Goal: Information Seeking & Learning: Understand process/instructions

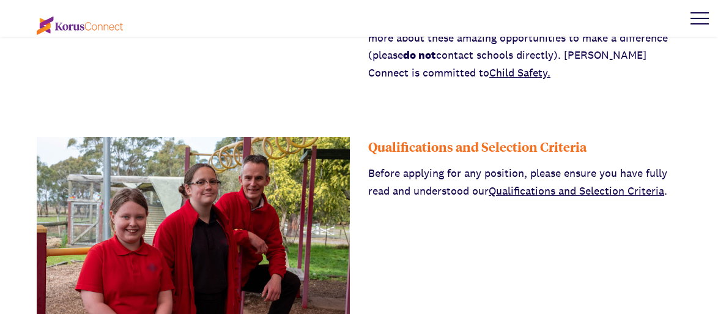
scroll to position [428, 0]
click at [523, 188] on link "Qualifications and Selection Criteria" at bounding box center [576, 190] width 175 height 14
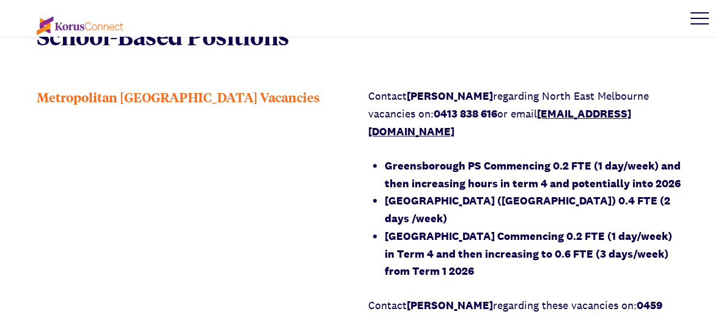
scroll to position [734, 0]
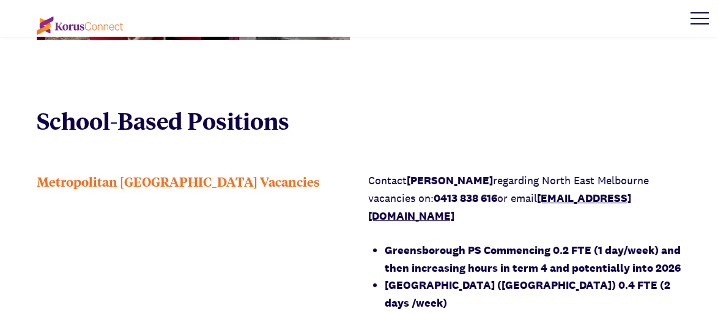
click at [701, 20] on div at bounding box center [699, 18] width 37 height 37
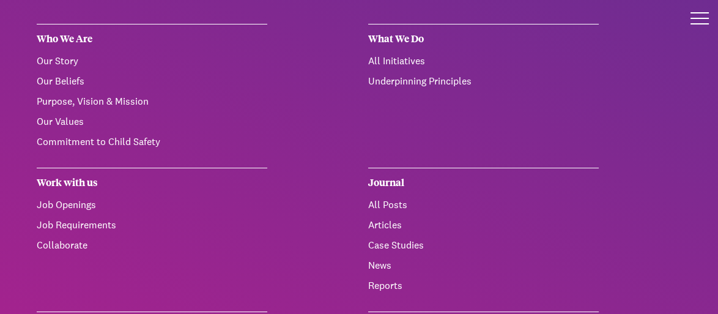
scroll to position [61, 0]
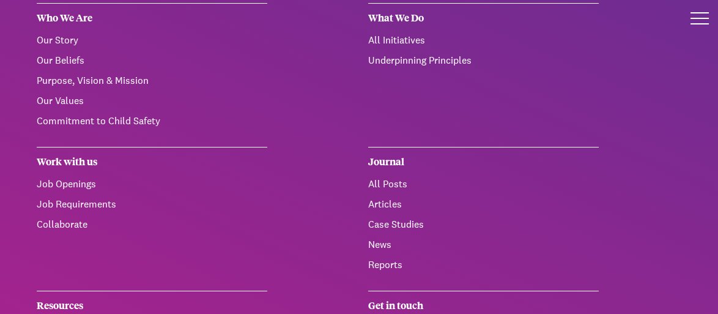
click at [61, 207] on link "Job Requirements" at bounding box center [76, 203] width 79 height 13
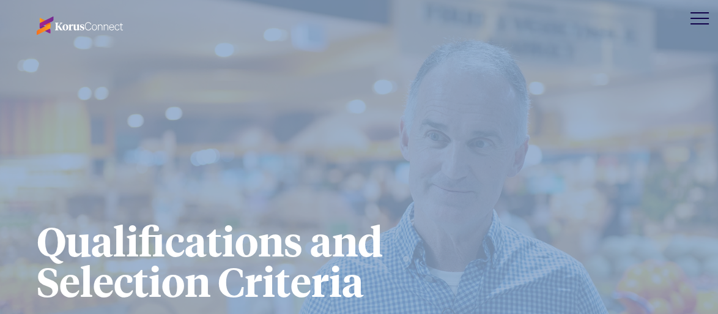
drag, startPoint x: 40, startPoint y: 188, endPoint x: 493, endPoint y: 59, distance: 470.6
click at [493, 59] on div "Qualifications and Selection Criteria" at bounding box center [359, 190] width 718 height 380
click at [534, 289] on div "Qualifications and Selection Criteria" at bounding box center [359, 190] width 718 height 380
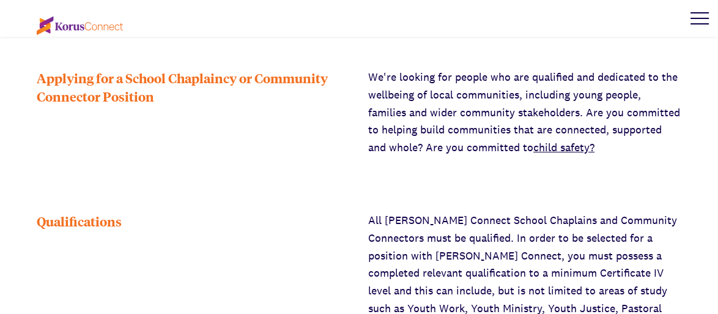
scroll to position [183, 0]
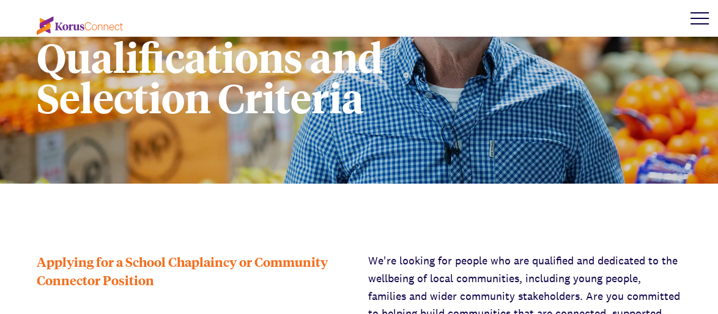
click at [36, 58] on div "Qualifications and Selection Criteria" at bounding box center [359, 7] width 718 height 380
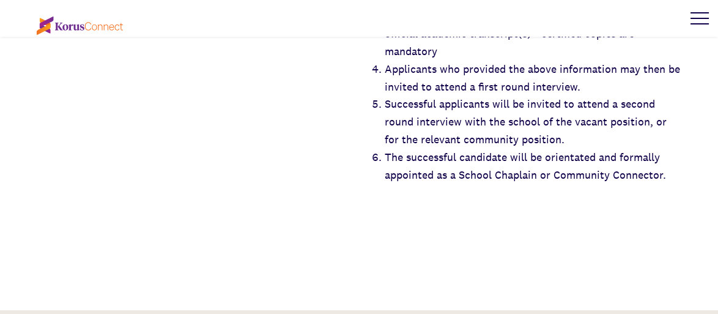
scroll to position [2731, 0]
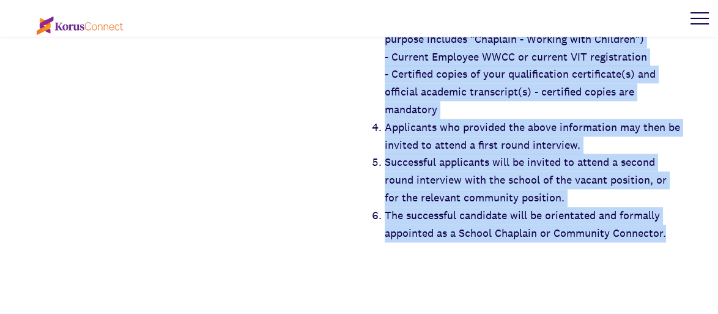
drag, startPoint x: 37, startPoint y: 180, endPoint x: 669, endPoint y: 202, distance: 633.2
copy div "Qualifications and Selection Criteria Applying for a School Chaplaincy or Commu…"
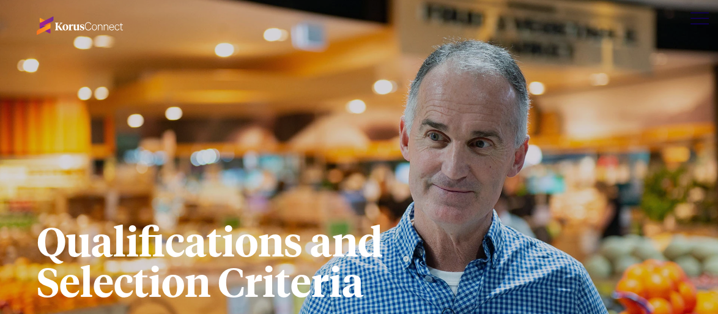
click at [268, 64] on div "Qualifications and Selection Criteria" at bounding box center [359, 190] width 718 height 380
